Goal: Information Seeking & Learning: Learn about a topic

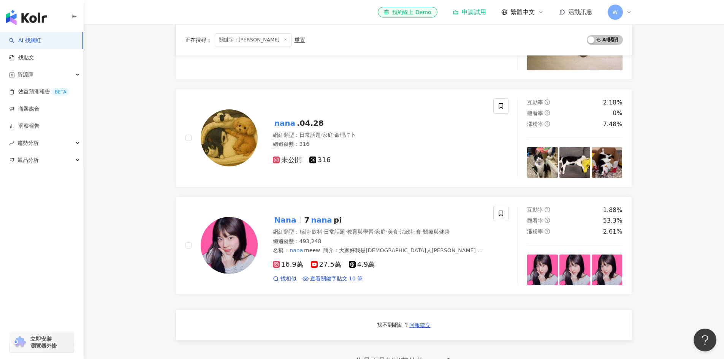
scroll to position [418, 0]
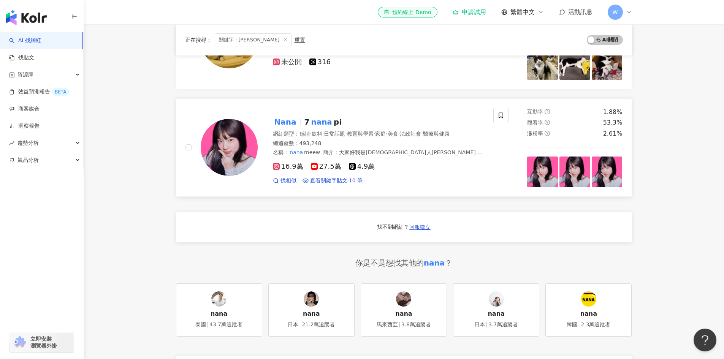
click at [239, 150] on img at bounding box center [229, 147] width 57 height 57
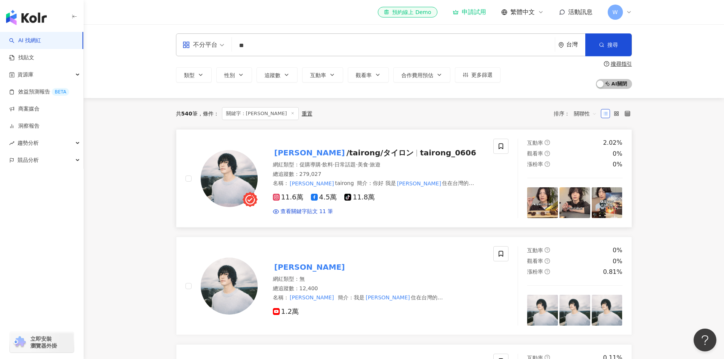
click at [285, 149] on mark "太榮" at bounding box center [310, 153] width 74 height 12
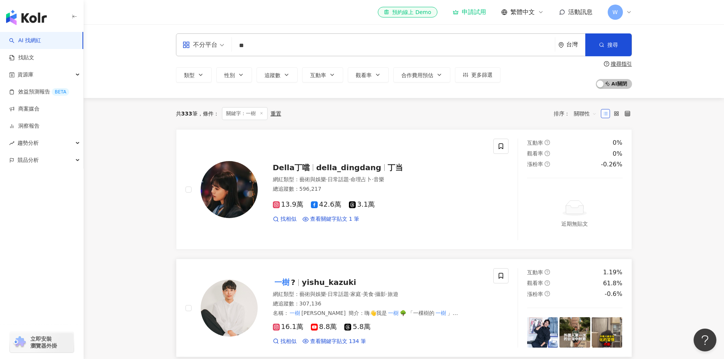
click at [219, 301] on img at bounding box center [229, 308] width 57 height 57
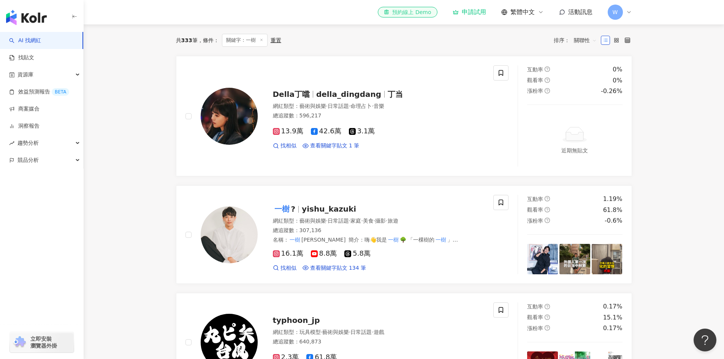
scroll to position [76, 0]
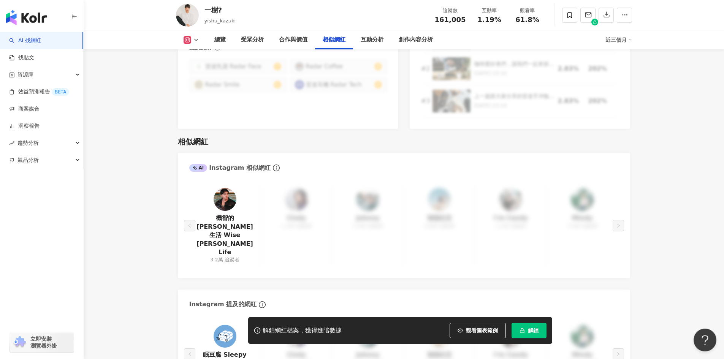
scroll to position [1254, 0]
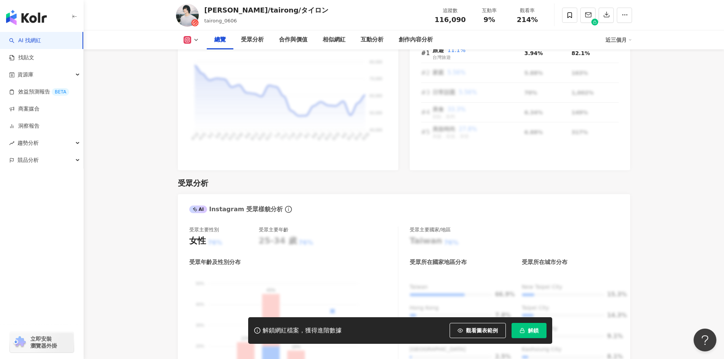
scroll to position [456, 0]
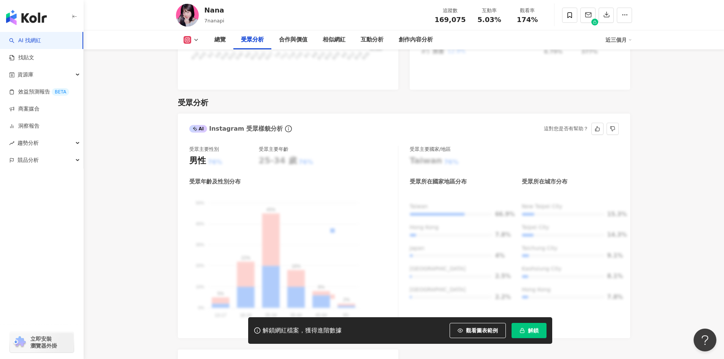
scroll to position [684, 0]
